Goal: Communication & Community: Share content

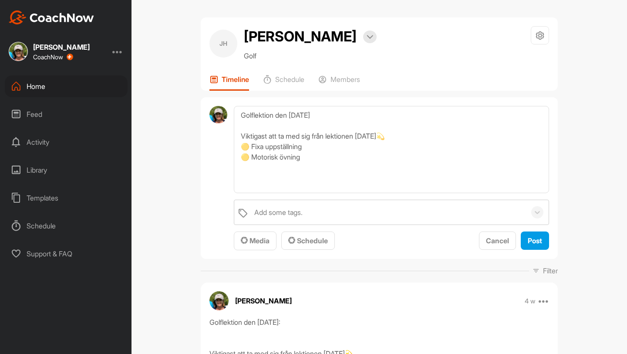
scroll to position [27, 0]
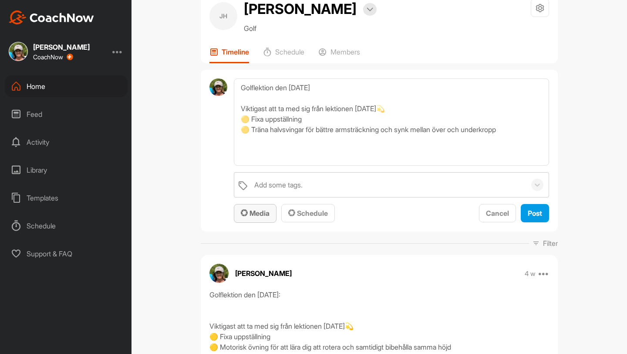
click at [259, 209] on span "Media" at bounding box center [255, 213] width 29 height 9
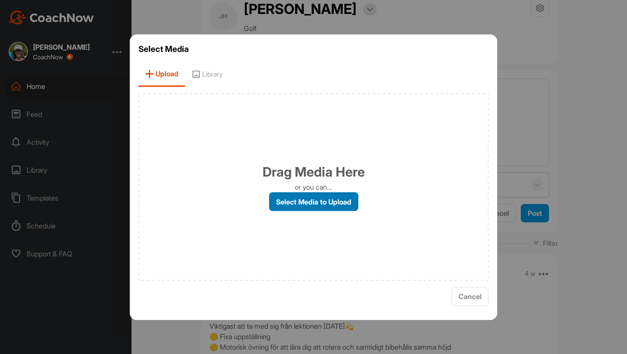
click at [311, 205] on label "Select Media to Upload" at bounding box center [313, 201] width 89 height 19
click at [0, 0] on input "Select Media to Upload" at bounding box center [0, 0] width 0 height 0
click at [476, 300] on span "Cancel" at bounding box center [469, 296] width 23 height 9
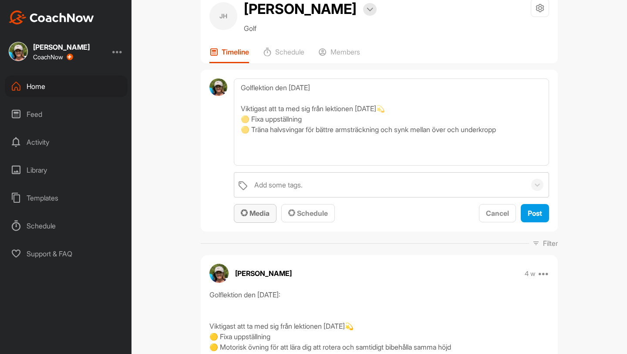
click at [265, 213] on span "Media" at bounding box center [255, 213] width 29 height 9
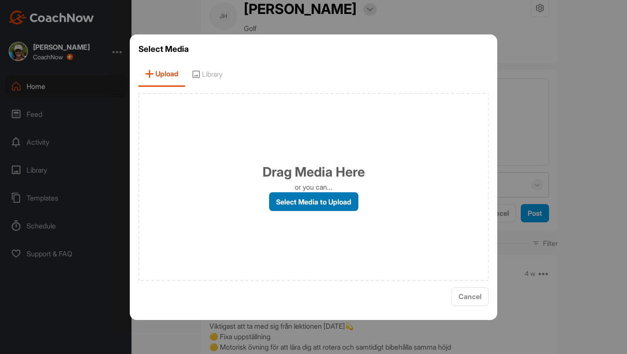
click at [306, 200] on label "Select Media to Upload" at bounding box center [313, 201] width 89 height 19
click at [0, 0] on input "Select Media to Upload" at bounding box center [0, 0] width 0 height 0
click at [472, 298] on span "Cancel" at bounding box center [469, 296] width 23 height 9
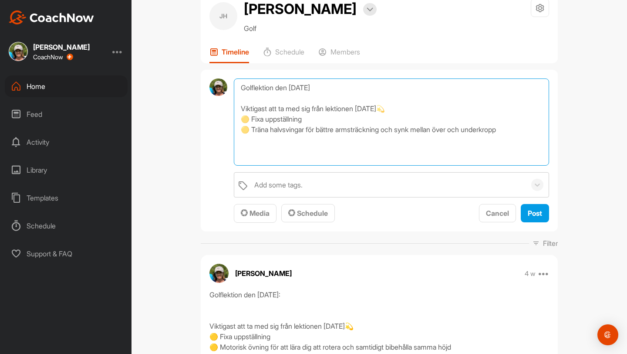
click at [283, 130] on textarea "Golflektion den [DATE] Viktigast att ta med sig från lektionen [DATE]💫 🟡 Fixa u…" at bounding box center [391, 121] width 315 height 87
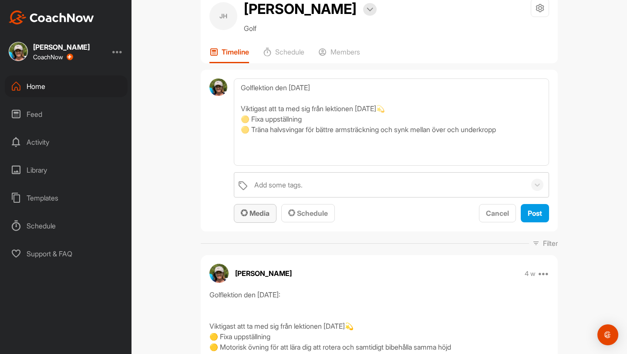
click at [272, 209] on button "Media" at bounding box center [255, 213] width 43 height 19
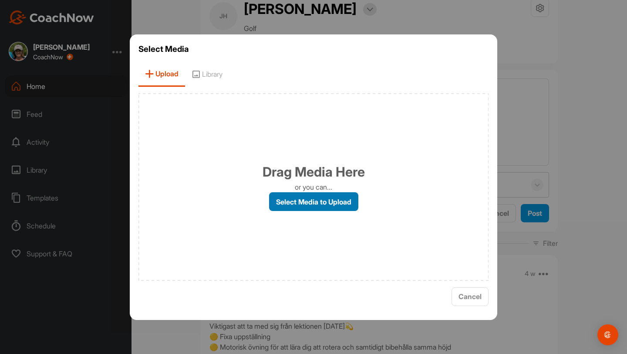
click at [288, 202] on label "Select Media to Upload" at bounding box center [313, 201] width 89 height 19
click at [0, 0] on input "Select Media to Upload" at bounding box center [0, 0] width 0 height 0
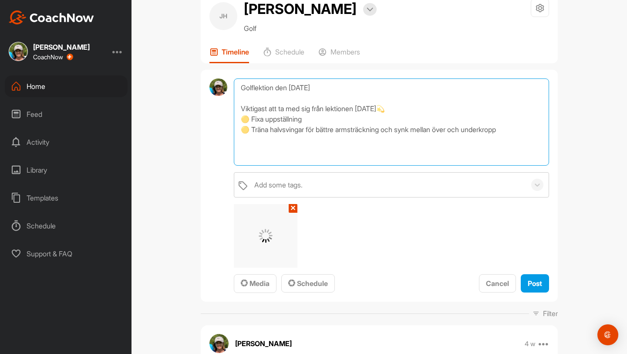
click at [261, 155] on textarea "Golflektion den [DATE] Viktigast att ta med sig från lektionen [DATE]💫 🟡 Fixa u…" at bounding box center [391, 121] width 315 height 87
click at [513, 130] on textarea "Golflektion den [DATE] Viktigast att ta med sig från lektionen [DATE]💫 🟡 Fixa u…" at bounding box center [391, 121] width 315 height 87
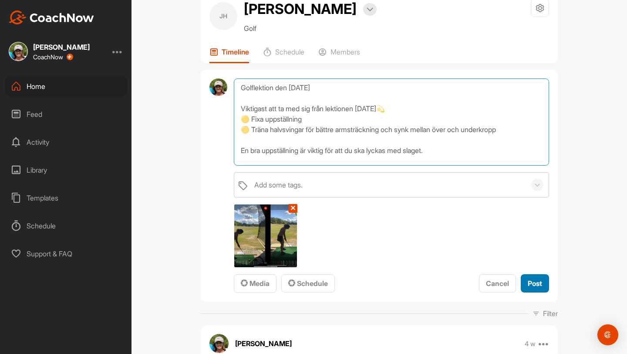
type textarea "Golflektion den [DATE] Viktigast att ta med sig från lektionen [DATE]💫 🟡 Fixa u…"
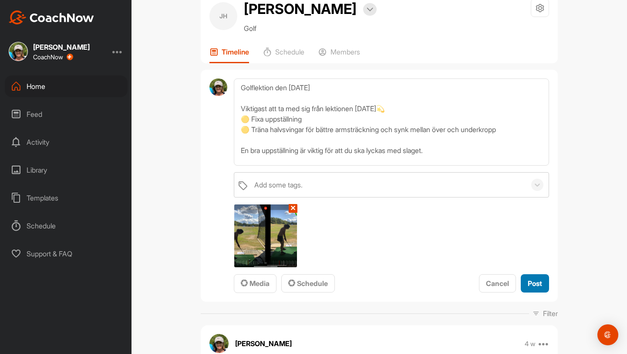
click at [537, 283] on span "Post" at bounding box center [535, 283] width 14 height 9
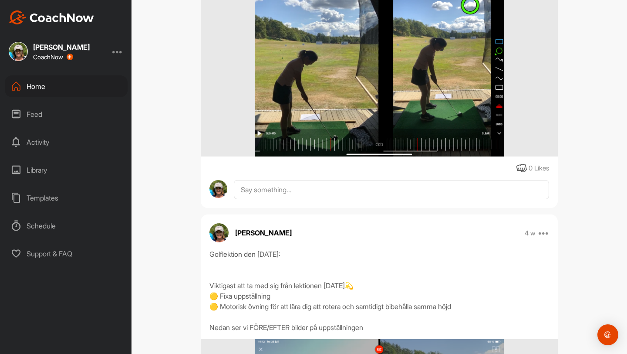
scroll to position [296, 0]
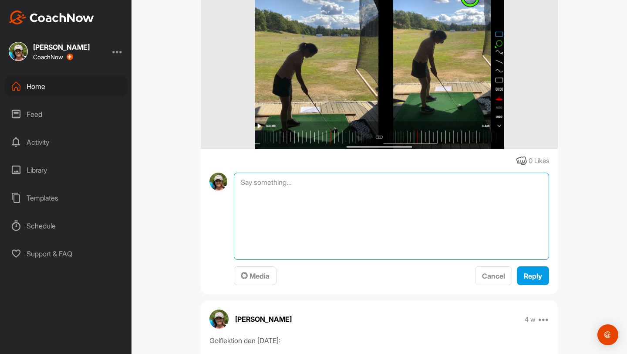
click at [362, 180] on textarea at bounding box center [391, 215] width 315 height 87
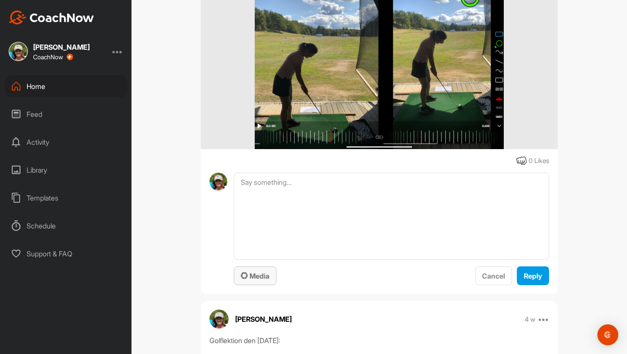
click at [268, 276] on span "Media" at bounding box center [255, 275] width 29 height 9
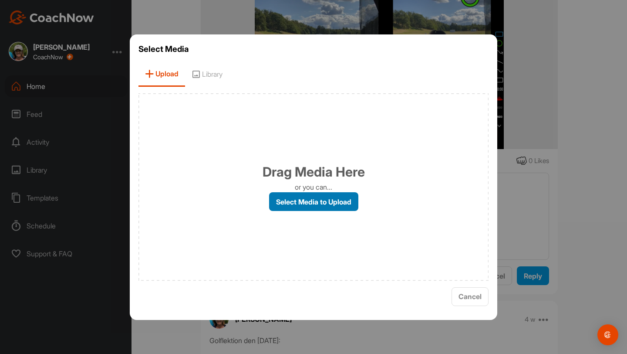
click at [328, 203] on label "Select Media to Upload" at bounding box center [313, 201] width 89 height 19
click at [0, 0] on input "Select Media to Upload" at bounding box center [0, 0] width 0 height 0
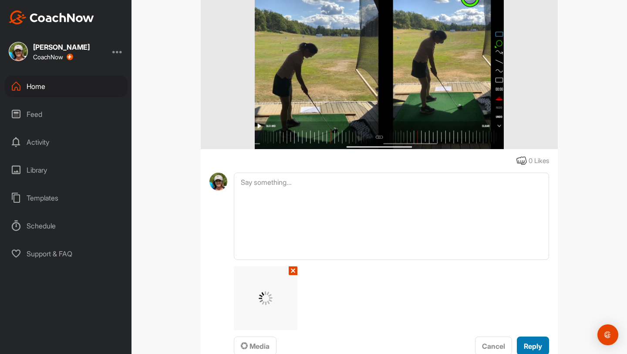
click at [534, 339] on button "Reply" at bounding box center [533, 345] width 32 height 19
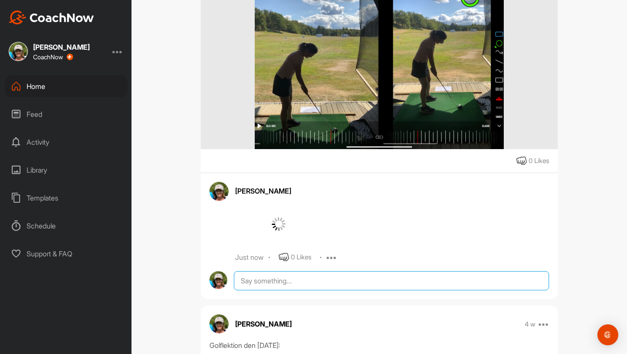
click at [377, 288] on textarea at bounding box center [391, 280] width 315 height 19
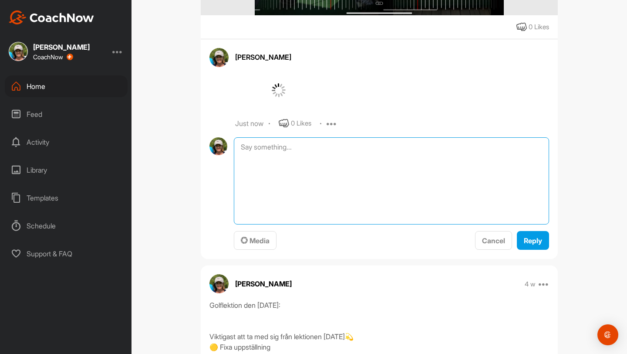
scroll to position [477, 0]
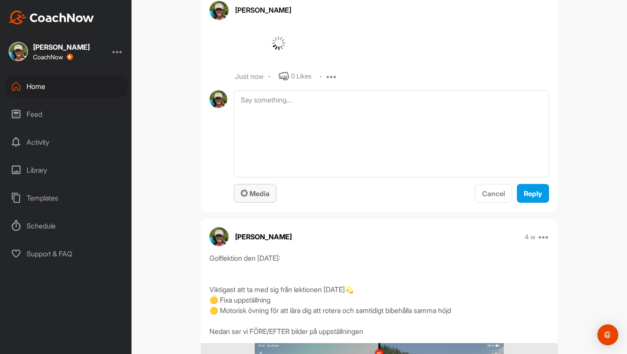
click at [265, 195] on span "Media" at bounding box center [255, 193] width 29 height 9
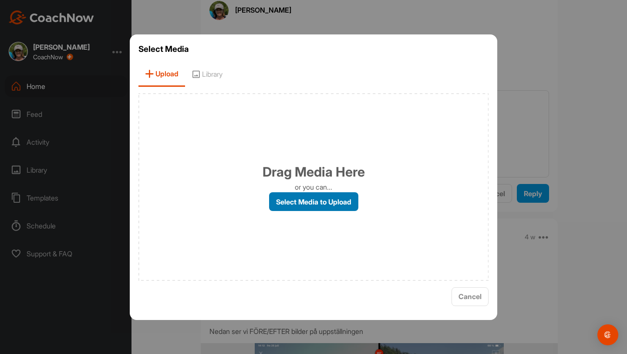
click at [324, 205] on label "Select Media to Upload" at bounding box center [313, 201] width 89 height 19
click at [0, 0] on input "Select Media to Upload" at bounding box center [0, 0] width 0 height 0
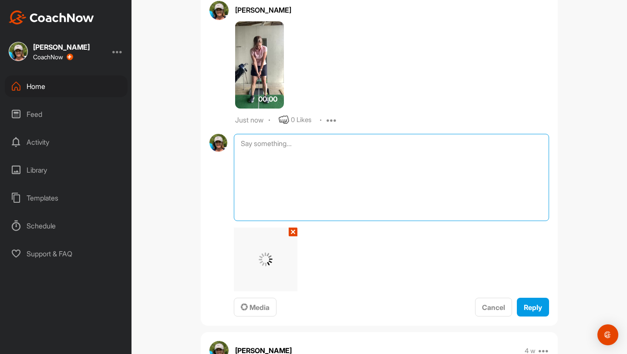
click at [249, 146] on textarea at bounding box center [391, 177] width 315 height 87
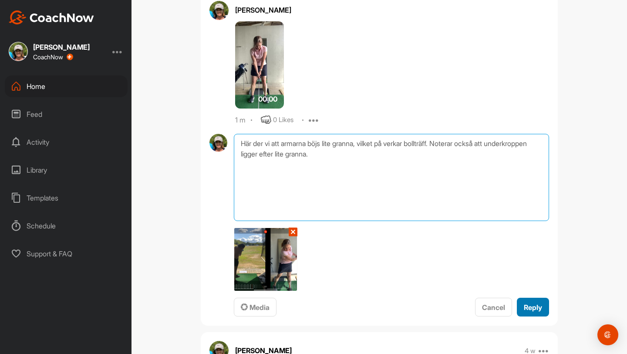
type textarea "Här der vi att armarna böjs lite granna, vilket på verkar bollträff. Noterar oc…"
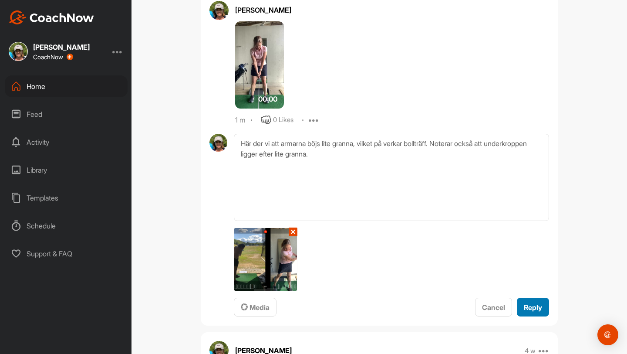
click at [529, 307] on span "Reply" at bounding box center [533, 307] width 18 height 9
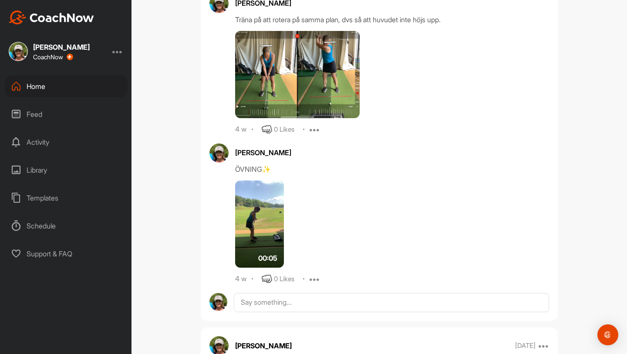
scroll to position [1310, 0]
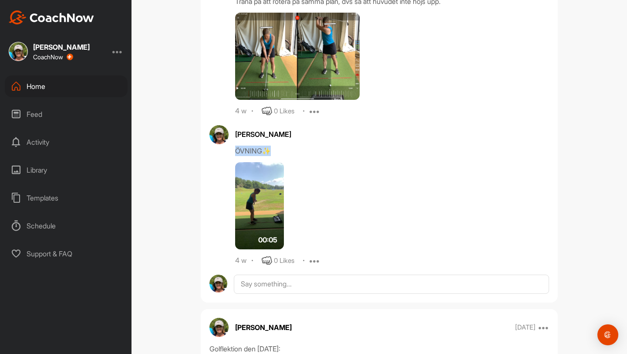
drag, startPoint x: 272, startPoint y: 150, endPoint x: 230, endPoint y: 150, distance: 41.4
click at [230, 150] on div "[PERSON_NAME] ÖVNING✨ 00:05 4 w 0 Likes Edit Delete" at bounding box center [379, 195] width 340 height 141
copy div "ÖVNING✨"
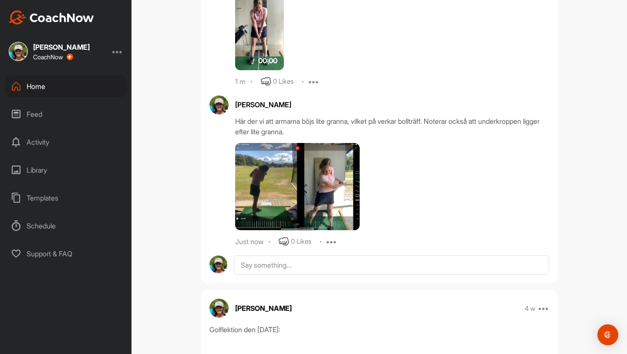
scroll to position [547, 0]
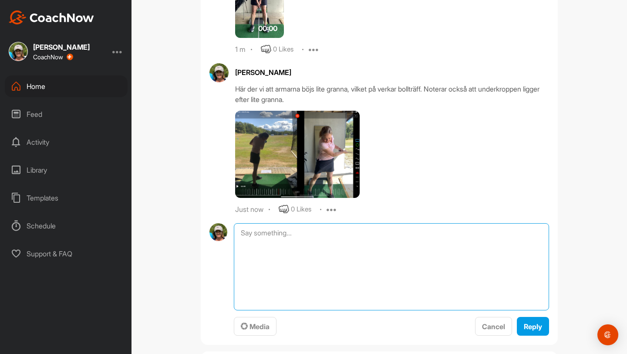
click at [263, 234] on textarea at bounding box center [391, 266] width 315 height 87
paste textarea "ÖVNING✨"
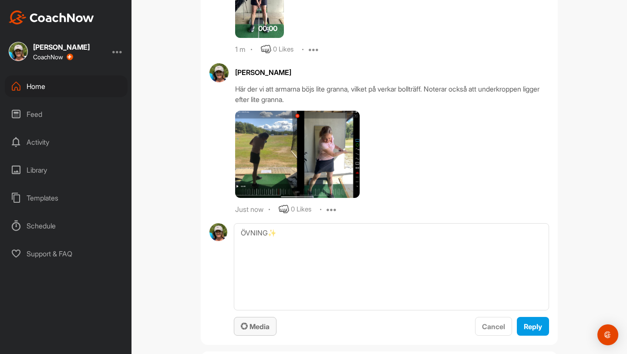
click at [260, 325] on span "Media" at bounding box center [255, 326] width 29 height 9
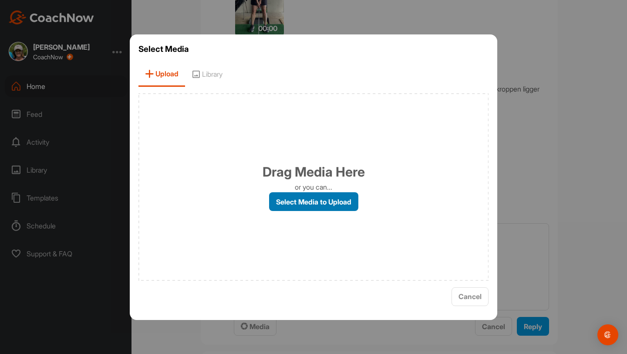
click at [300, 203] on label "Select Media to Upload" at bounding box center [313, 201] width 89 height 19
click at [0, 0] on input "Select Media to Upload" at bounding box center [0, 0] width 0 height 0
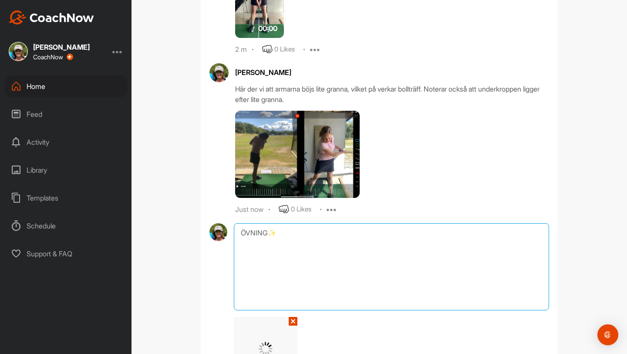
click at [305, 244] on textarea "ÖVNING✨" at bounding box center [391, 266] width 315 height 87
click at [392, 234] on textarea "ÖVNING✨halv svingar för bättre synk och bäöttre armsträckning" at bounding box center [391, 266] width 315 height 87
click at [459, 236] on textarea "ÖVNING✨halv svingar för bättre synk och bättre armsträckning" at bounding box center [391, 266] width 315 height 87
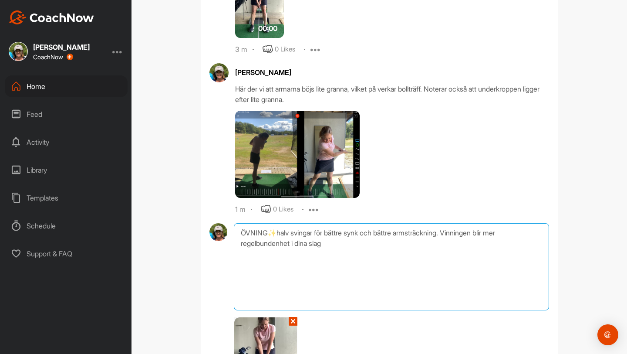
click at [497, 234] on textarea "ÖVNING✨halv svingar för bättre synk och bättre armsträckning. Vinningen blir me…" at bounding box center [391, 266] width 315 height 87
click at [404, 244] on textarea "ÖVNING✨halv svingar för bättre synk och bättre armsträckning. Vinningen blir bä…" at bounding box center [391, 266] width 315 height 87
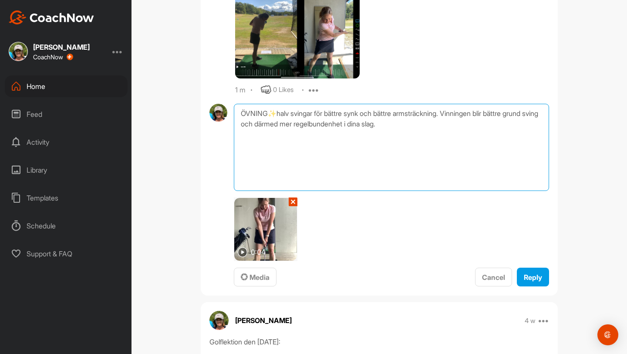
scroll to position [684, 0]
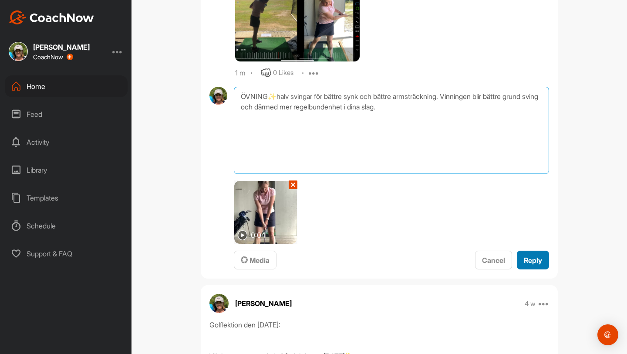
type textarea "ÖVNING✨halv svingar för bättre synk och bättre armsträckning. Vinningen blir bä…"
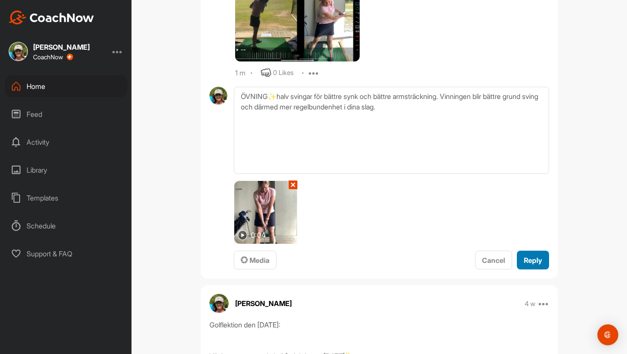
click at [538, 253] on button "Reply" at bounding box center [533, 259] width 32 height 19
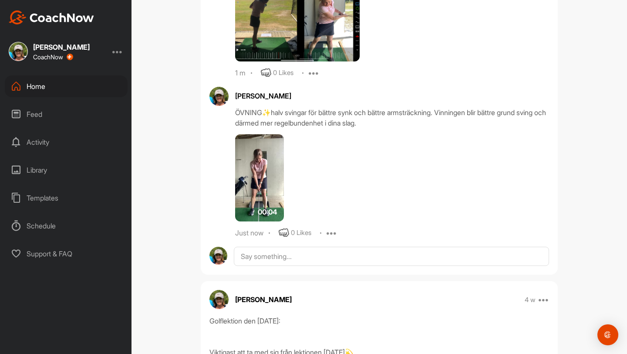
click at [251, 168] on img at bounding box center [259, 177] width 49 height 87
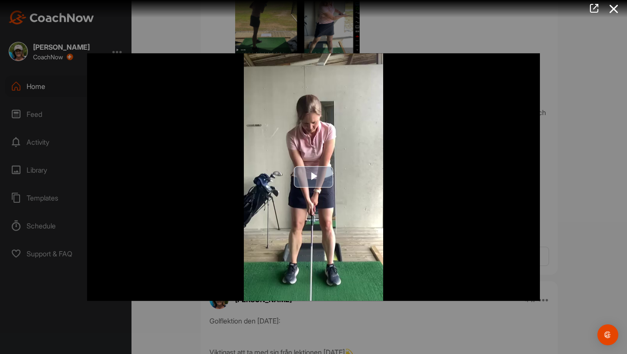
click at [313, 177] on span "Video Player" at bounding box center [313, 177] width 0 height 0
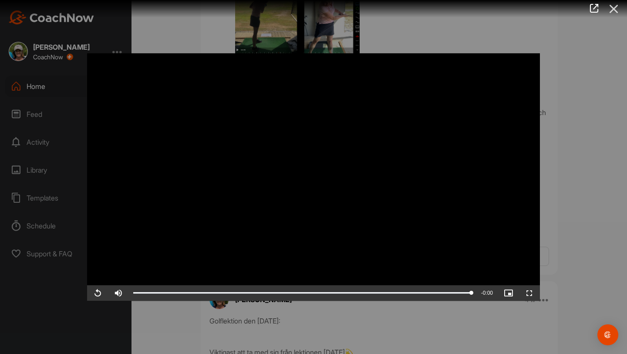
click at [614, 9] on icon at bounding box center [614, 9] width 20 height 16
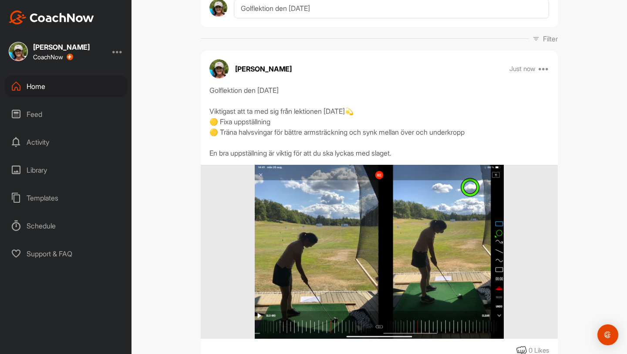
scroll to position [71, 0]
